Goal: Transaction & Acquisition: Purchase product/service

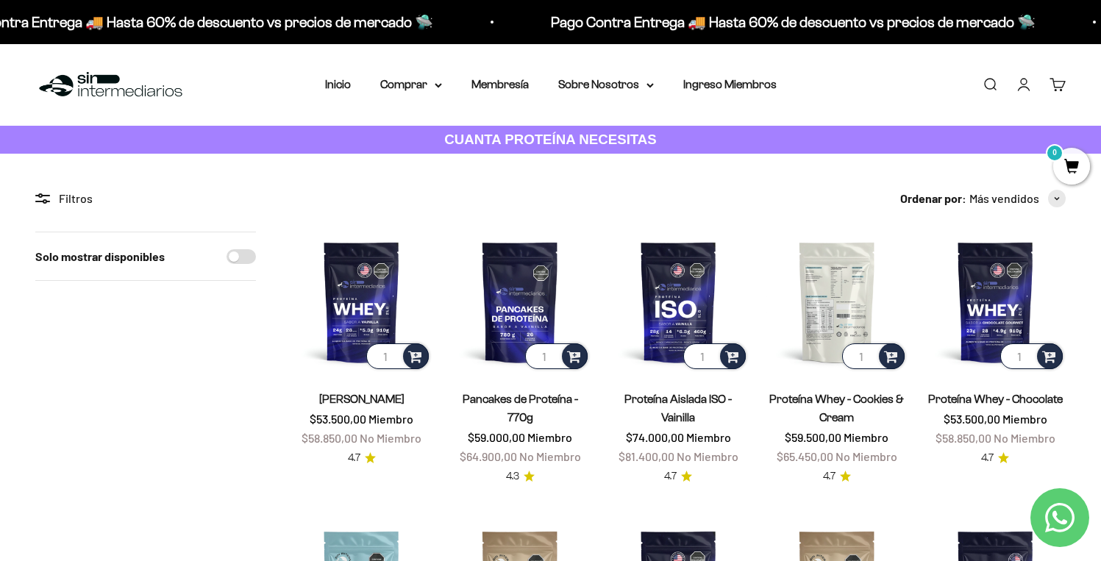
click at [844, 302] on img at bounding box center [837, 302] width 141 height 141
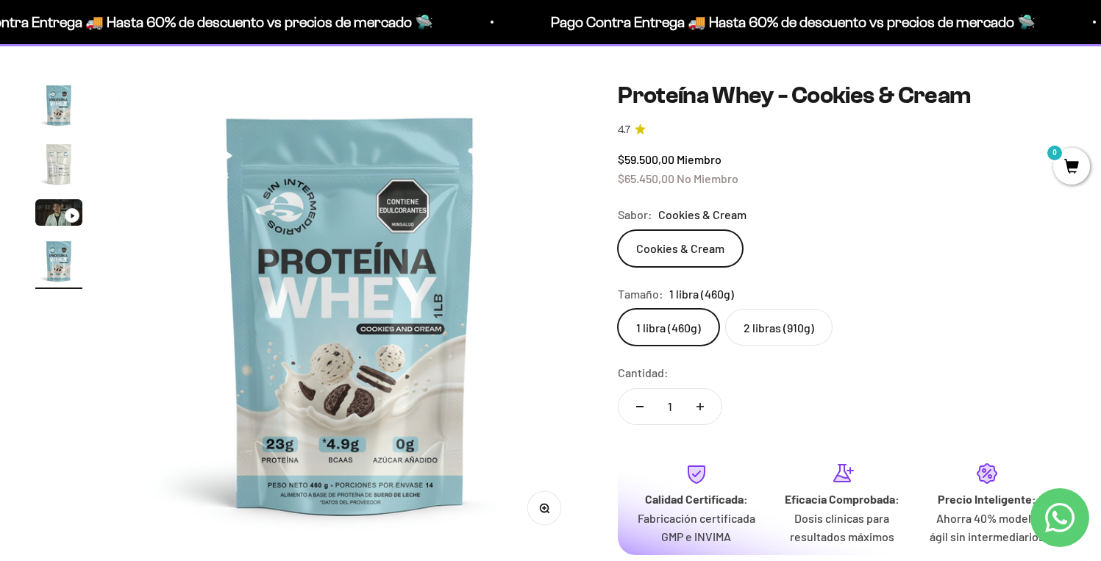
scroll to position [115, 0]
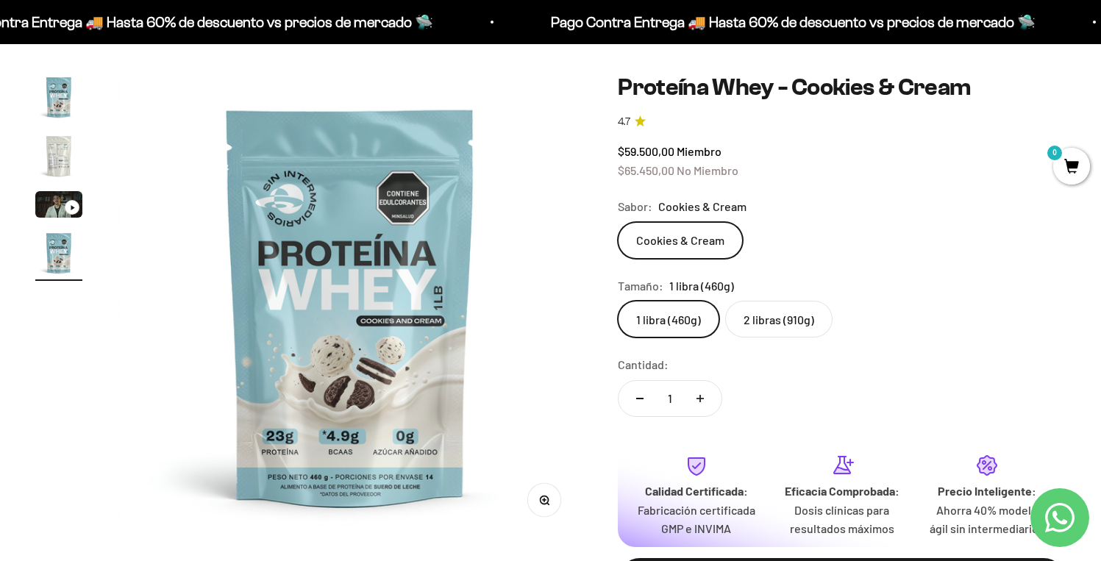
click at [794, 313] on label "2 libras (910g)" at bounding box center [778, 319] width 107 height 37
click at [618, 301] on input "2 libras (910g)" at bounding box center [617, 300] width 1 height 1
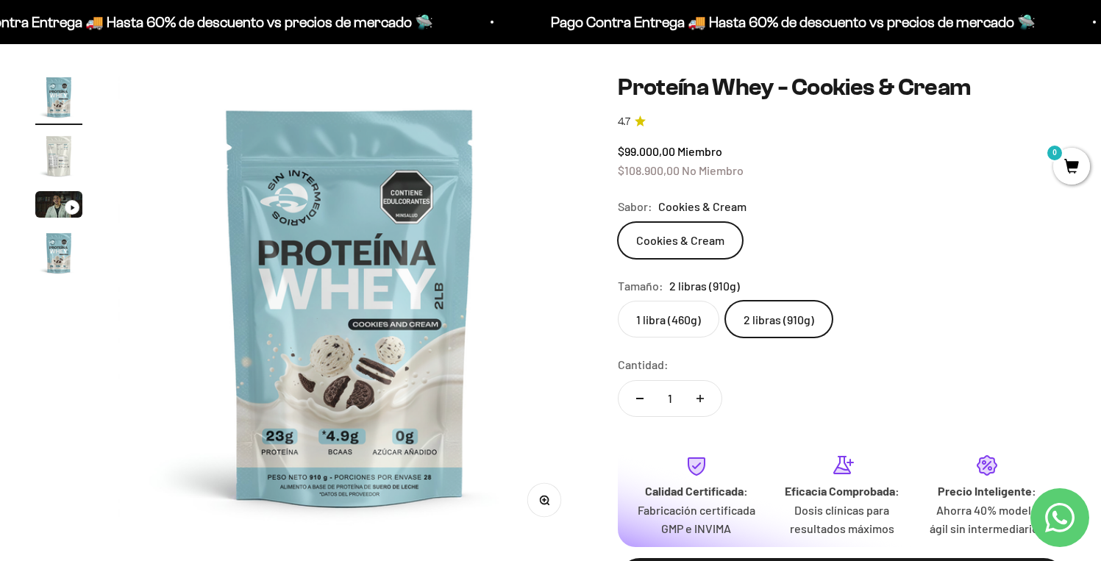
click at [686, 312] on label "1 libra (460g)" at bounding box center [669, 319] width 102 height 37
click at [618, 301] on input "1 libra (460g)" at bounding box center [617, 300] width 1 height 1
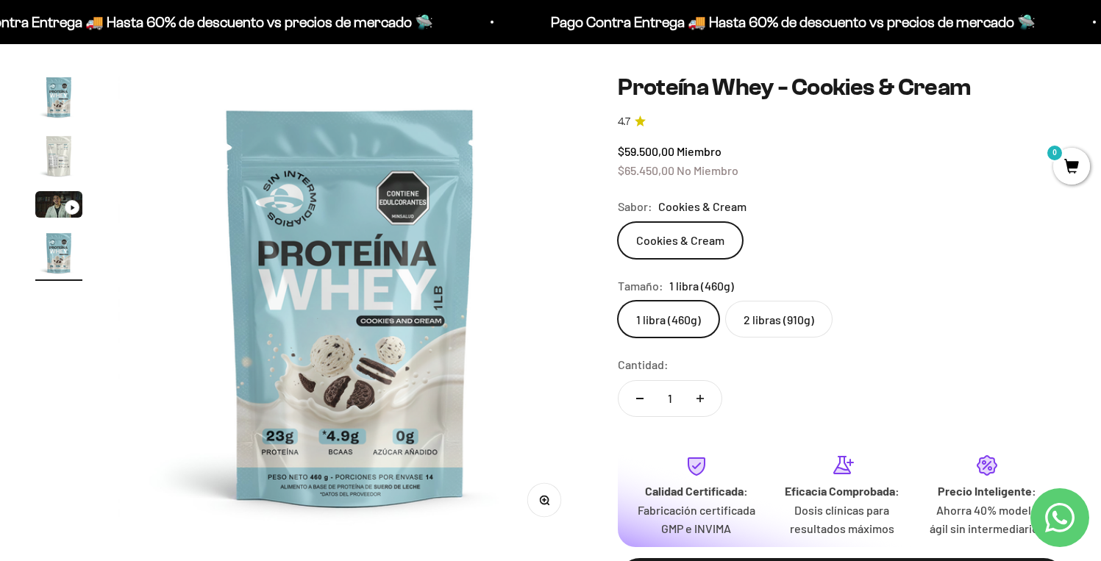
click at [747, 319] on label "2 libras (910g)" at bounding box center [778, 319] width 107 height 37
click at [618, 301] on input "2 libras (910g)" at bounding box center [617, 300] width 1 height 1
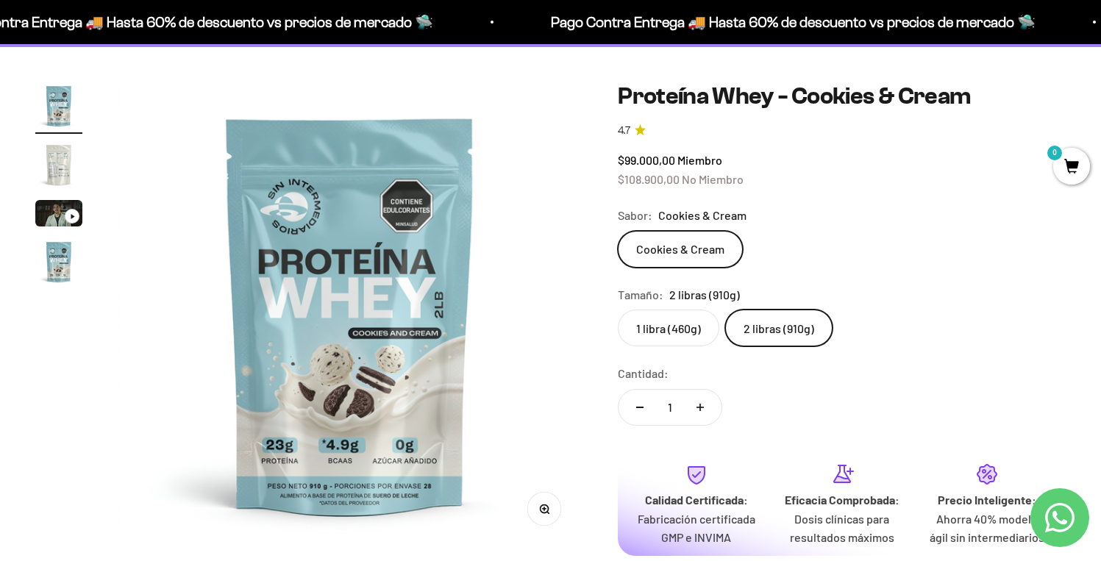
scroll to position [96, 0]
